Goal: Task Accomplishment & Management: Manage account settings

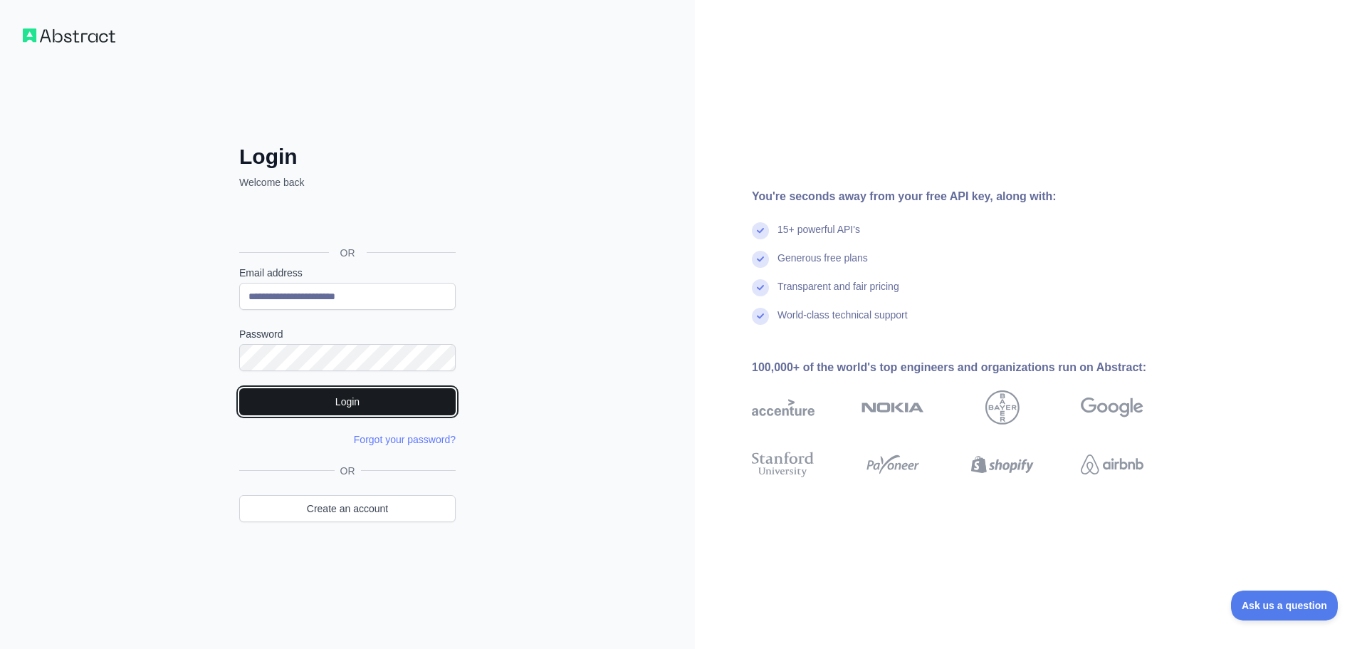
click at [347, 398] on button "Login" at bounding box center [347, 401] width 216 height 27
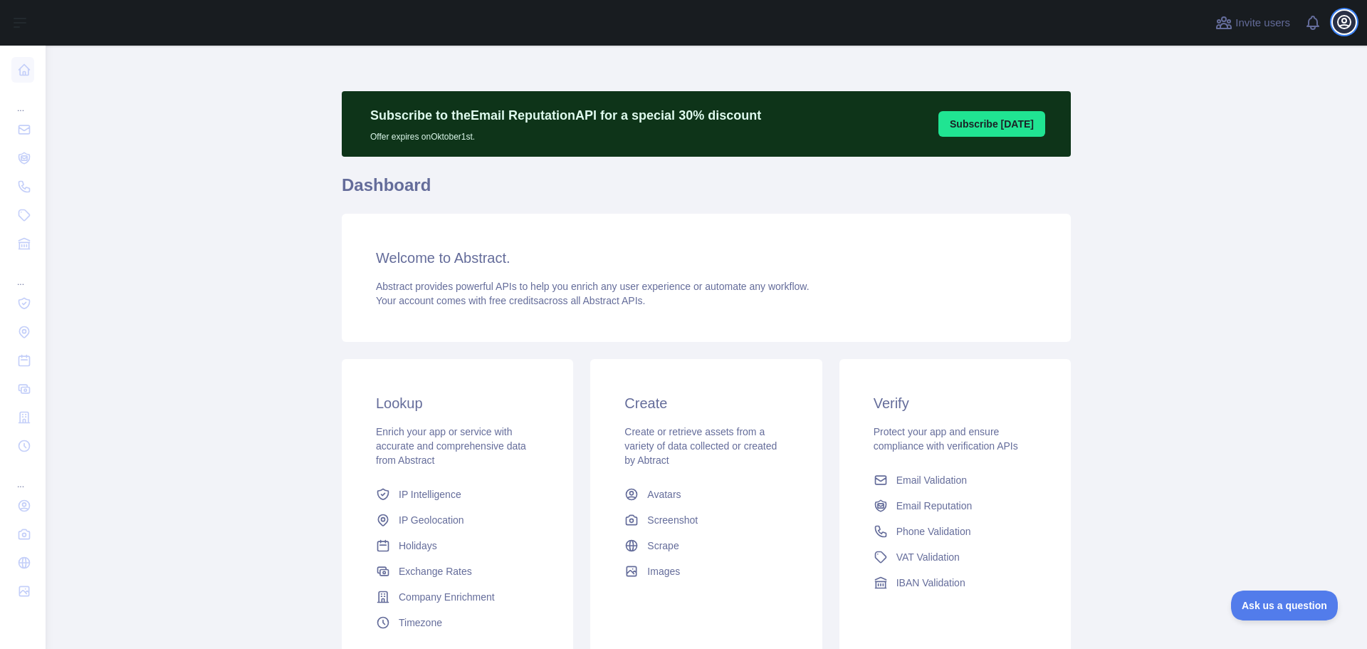
click at [1346, 19] on icon "button" at bounding box center [1344, 22] width 13 height 13
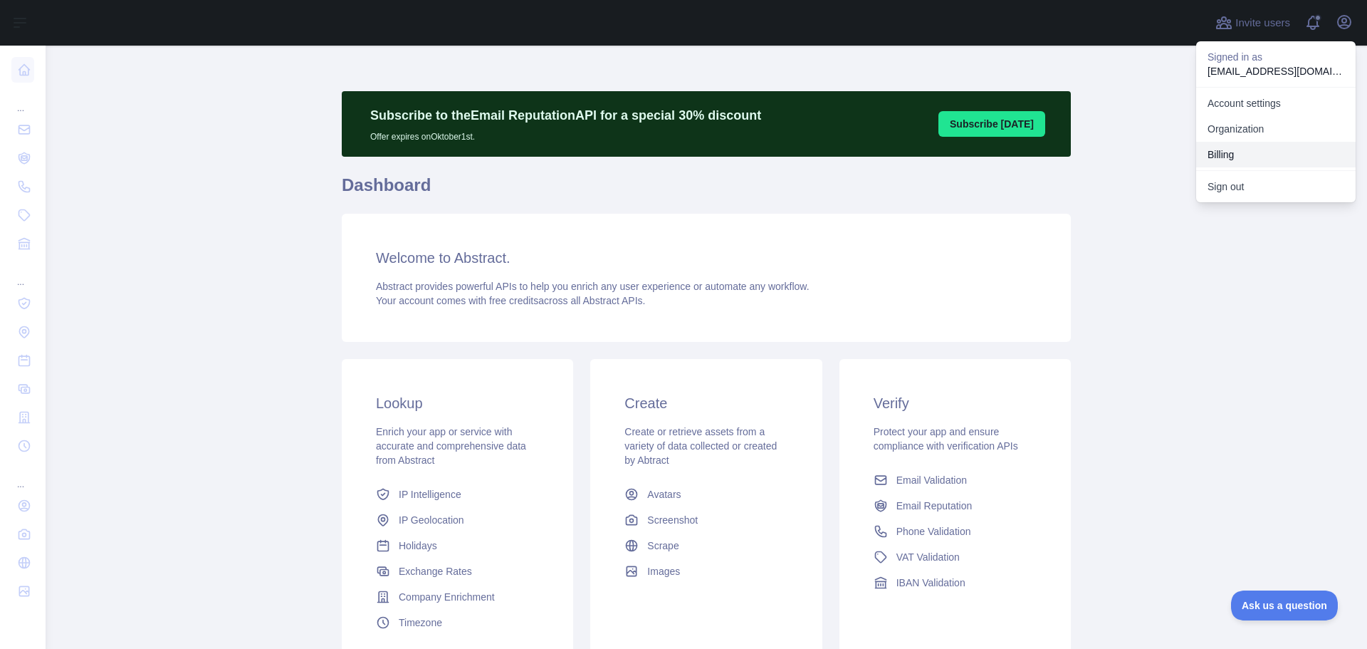
click at [1225, 162] on button "Billing" at bounding box center [1275, 155] width 159 height 26
